Goal: Task Accomplishment & Management: Complete application form

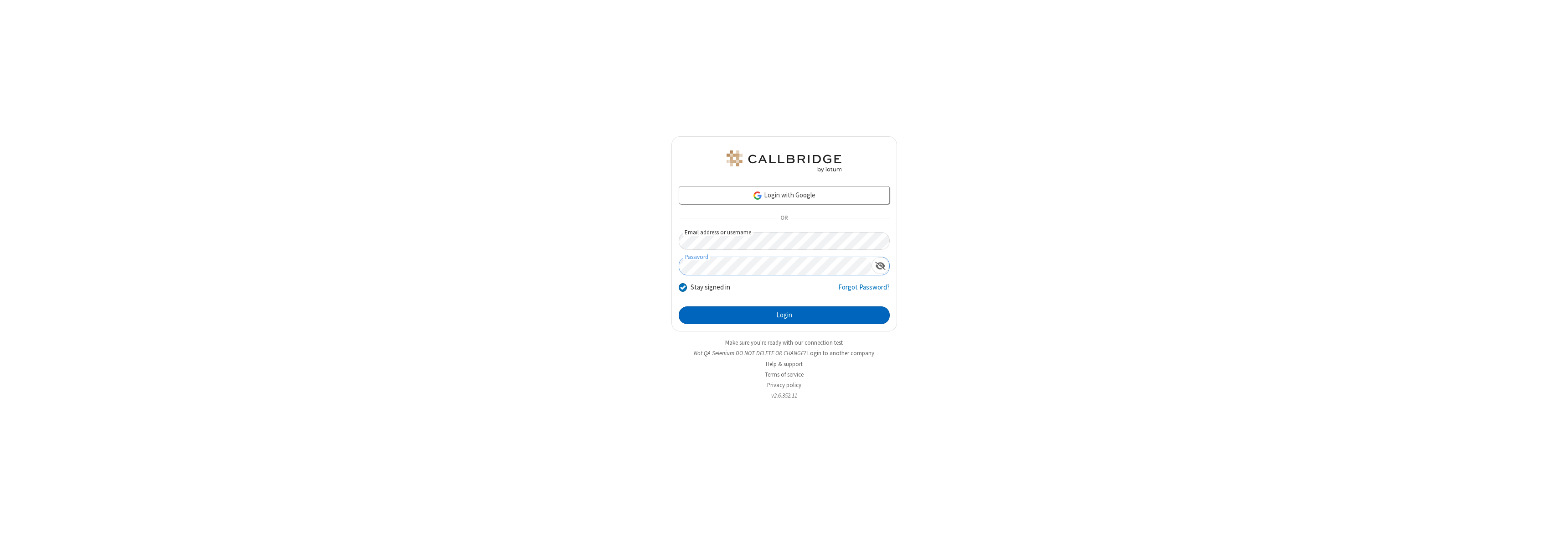
click at [784, 315] on button "Login" at bounding box center [784, 315] width 211 height 18
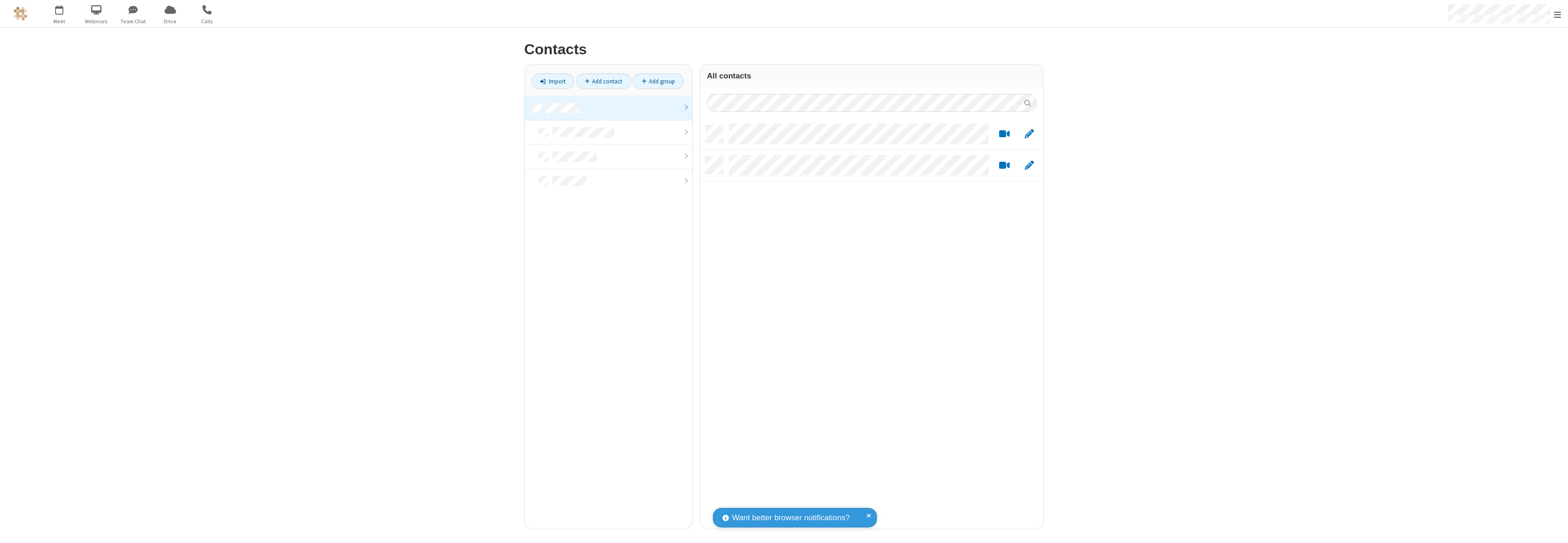
scroll to position [7, 7]
click at [609, 108] on link at bounding box center [609, 108] width 168 height 24
click at [603, 81] on link "Add contact" at bounding box center [604, 81] width 55 height 15
